Goal: Information Seeking & Learning: Learn about a topic

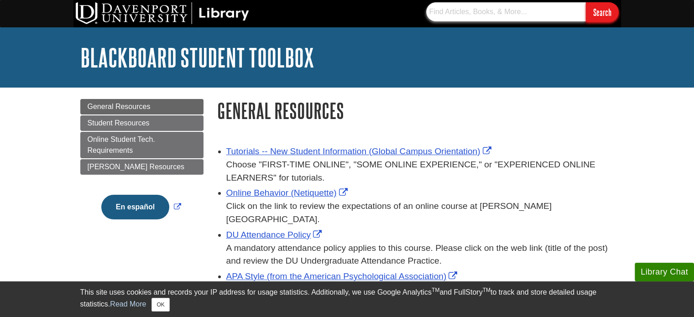
click at [449, 10] on input "text" at bounding box center [506, 11] width 160 height 19
click at [514, 9] on input "text" at bounding box center [506, 11] width 160 height 19
click at [500, 14] on input "text" at bounding box center [506, 11] width 160 height 19
click at [566, 10] on input "text" at bounding box center [506, 11] width 160 height 19
type input "economic, social, and environmental factors"
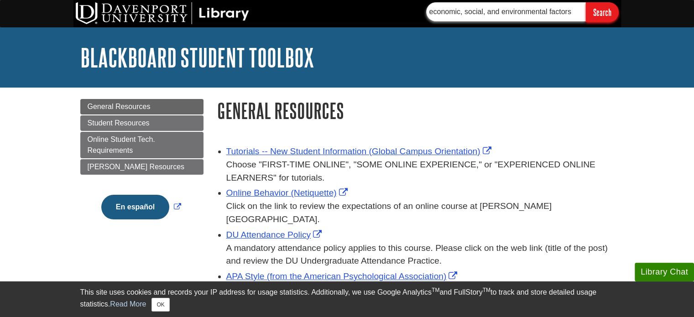
click at [586, 2] on input "Search" at bounding box center [602, 12] width 33 height 20
